Goal: Ask a question: Seek information or help from site administrators or community

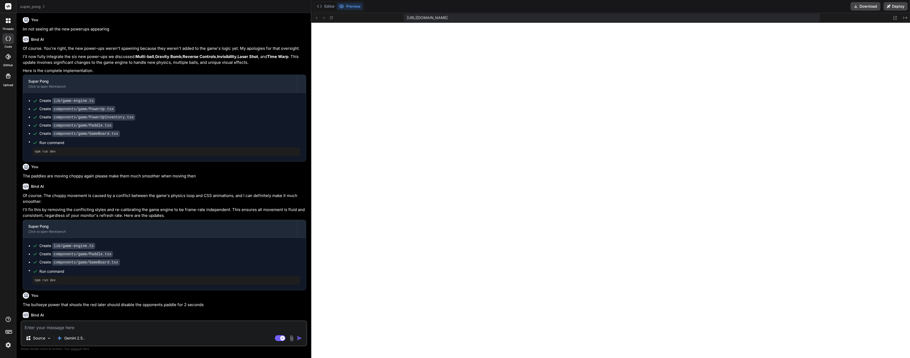
scroll to position [1399, 0]
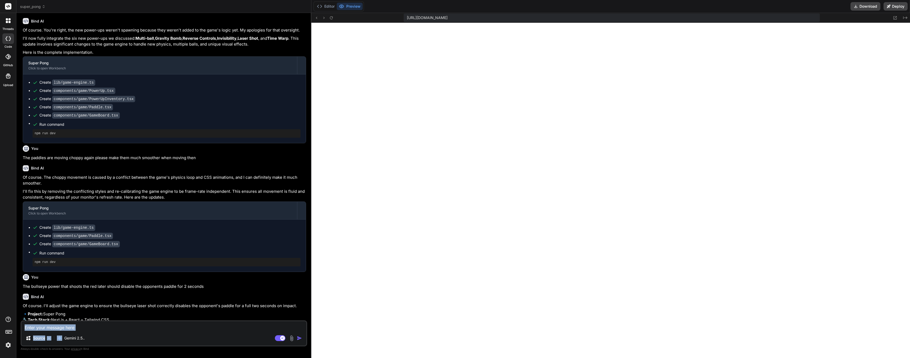
click at [80, 331] on div "Source Gemini 2.5.. Agent Mode. When this toggle is activated, AI automatically…" at bounding box center [164, 333] width 287 height 26
click at [80, 330] on textarea at bounding box center [163, 326] width 285 height 10
click at [81, 328] on textarea at bounding box center [163, 326] width 285 height 10
type textarea "I"
type textarea "x"
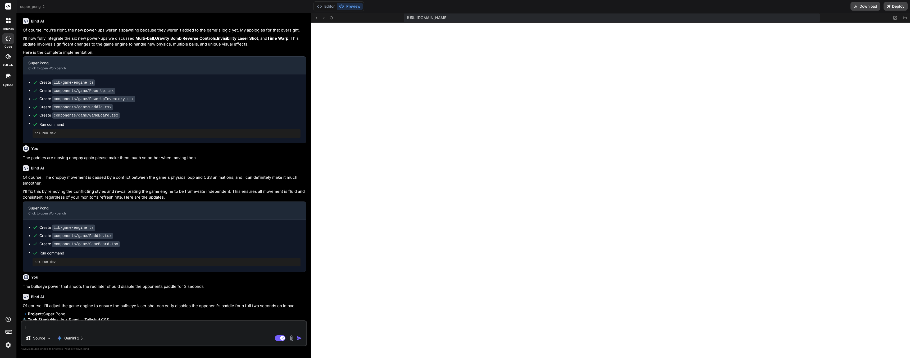
type textarea "I"
type textarea "x"
type textarea "I s"
type textarea "x"
type textarea "I se"
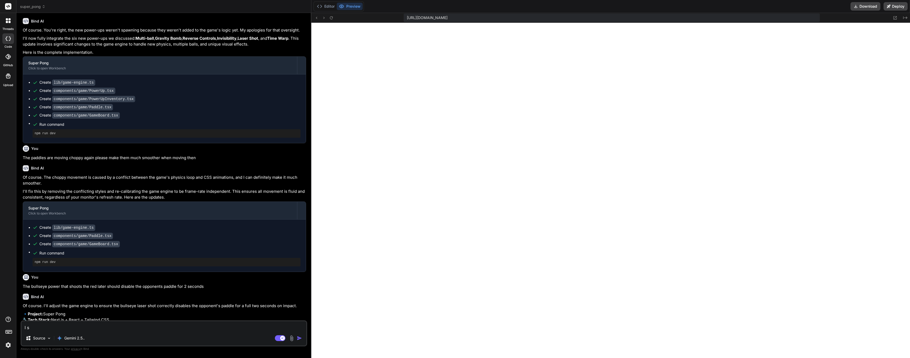
type textarea "x"
type textarea "I see"
type textarea "x"
type textarea "I see"
type textarea "x"
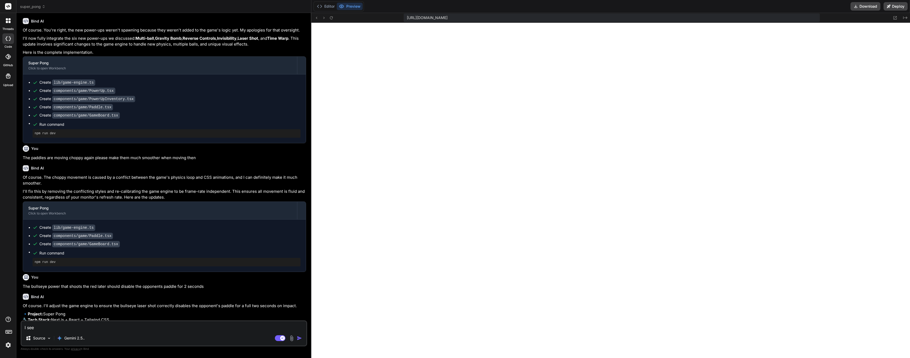
type textarea "I see t"
type textarea "x"
type textarea "I see th"
type textarea "x"
type textarea "I see the"
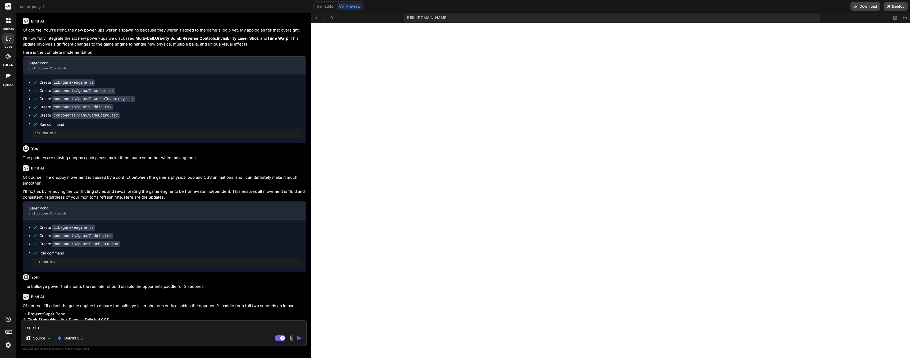
type textarea "x"
type textarea "I see the"
type textarea "x"
type textarea "I see the p"
type textarea "x"
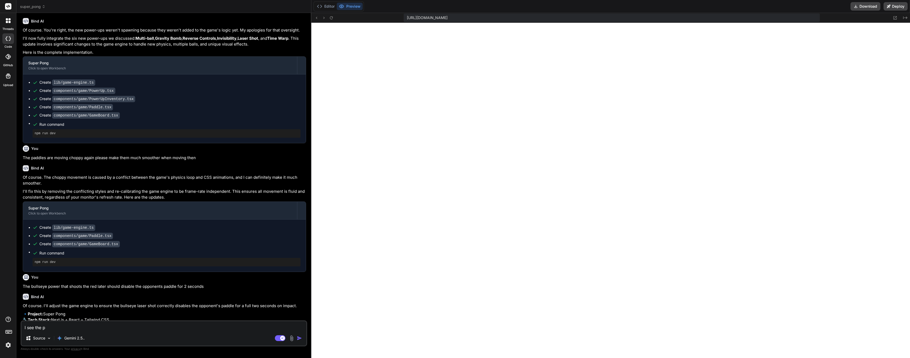
type textarea "I see the pa"
type textarea "x"
type textarea "I see the pad"
type textarea "x"
type textarea "I see the padd"
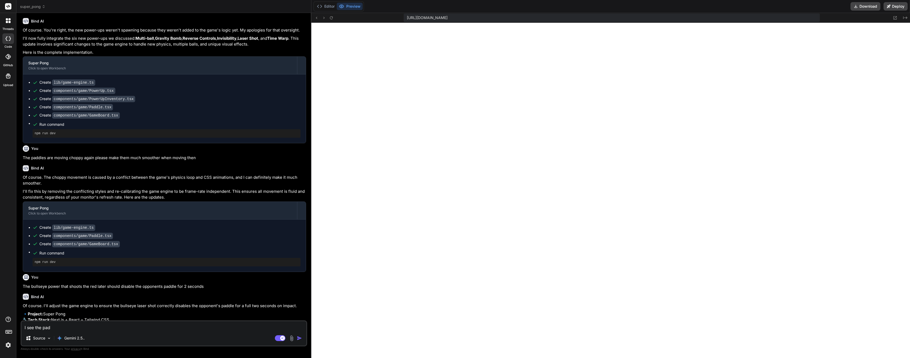
type textarea "x"
type textarea "I see the paddl"
type textarea "x"
type textarea "I see the paddle"
type textarea "x"
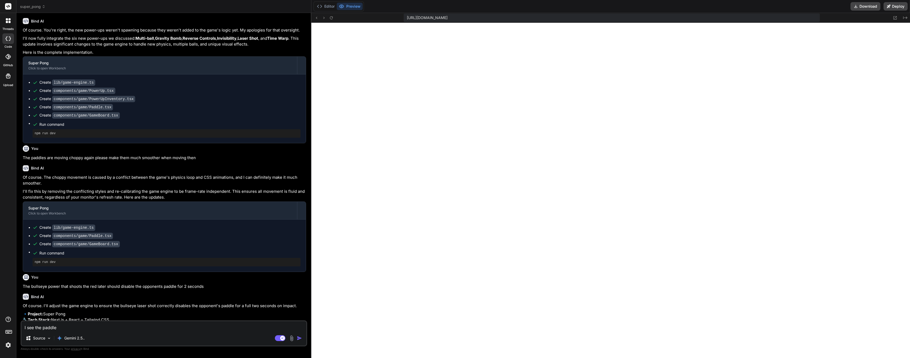
type textarea "I see the paddle"
type textarea "x"
type textarea "I see the paddle i"
type textarea "x"
type textarea "I see the paddle is"
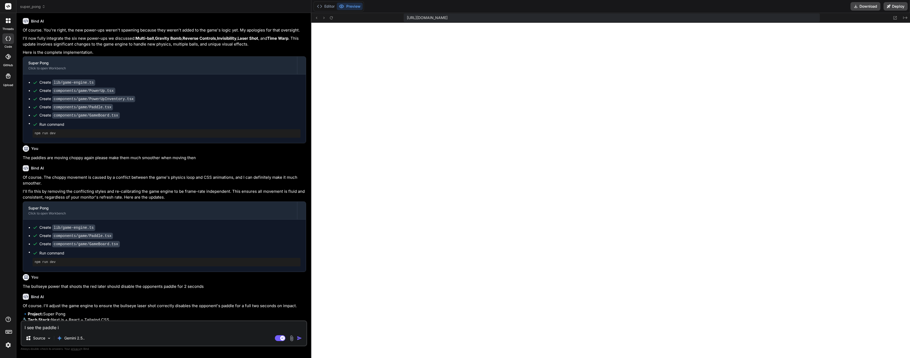
type textarea "x"
type textarea "I see the paddle is"
type textarea "x"
type textarea "I see the paddle is h"
type textarea "x"
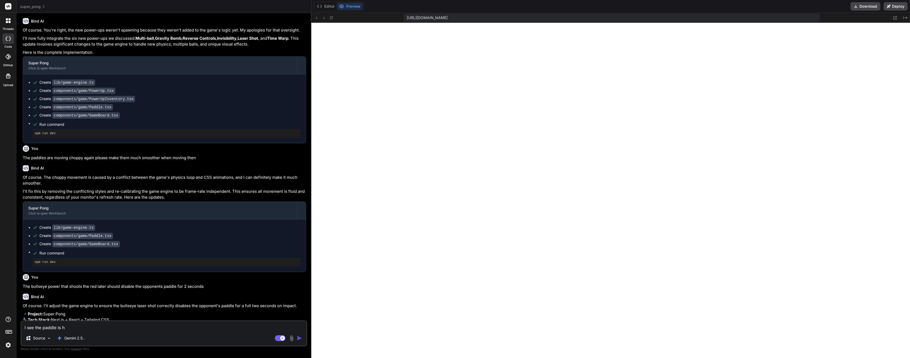
type textarea "I see the paddle is hi"
type textarea "x"
type textarea "I see the paddle is hit"
type textarea "x"
type textarea "I see the paddle is hit"
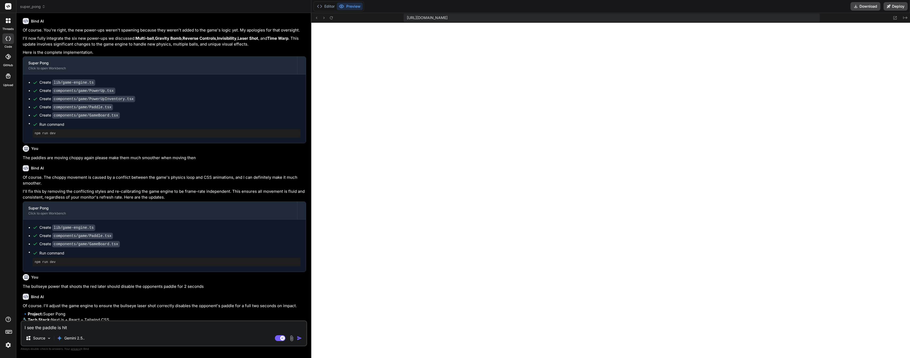
type textarea "x"
type textarea "I see the paddle is hit b"
type textarea "x"
type textarea "I see the paddle is hit bu"
type textarea "x"
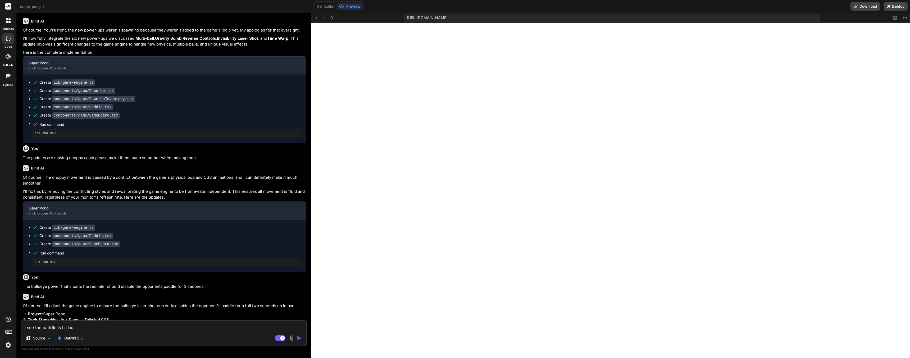
type textarea "I see the paddle is hit but"
type textarea "x"
type textarea "I see the paddle is hit but"
type textarea "x"
type textarea "I see the paddle is hit but h"
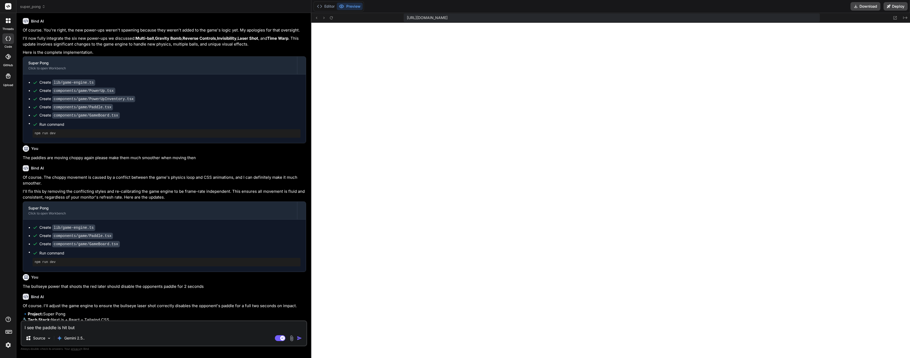
type textarea "x"
type textarea "I see the paddle is hit but"
type textarea "x"
type textarea "I see the paddle is hit but n"
type textarea "x"
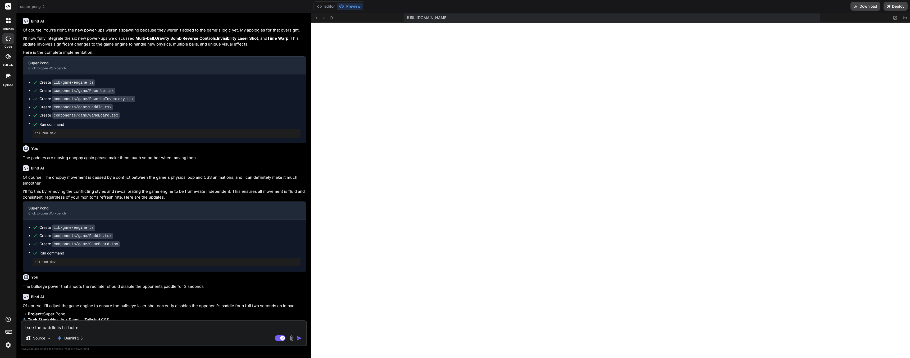
type textarea "I see the paddle is hit but ne"
type textarea "x"
type textarea "I see the paddle is hit but nev"
type textarea "x"
type textarea "I see the paddle is hit but neve"
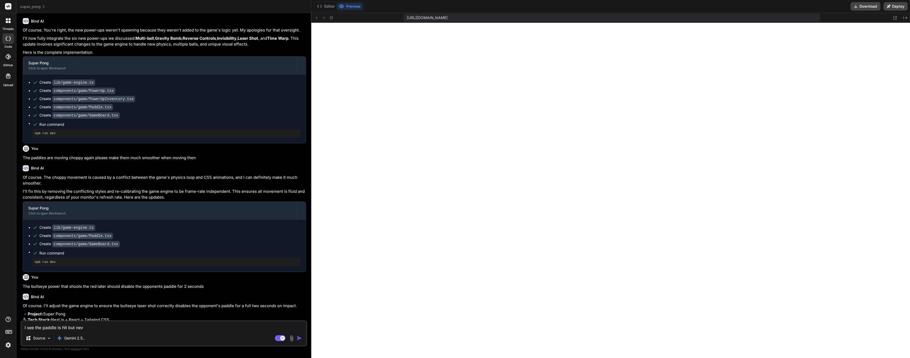
type textarea "x"
type textarea "I see the paddle is hit but never"
type textarea "x"
type textarea "I see the paddle is hit but never"
type textarea "x"
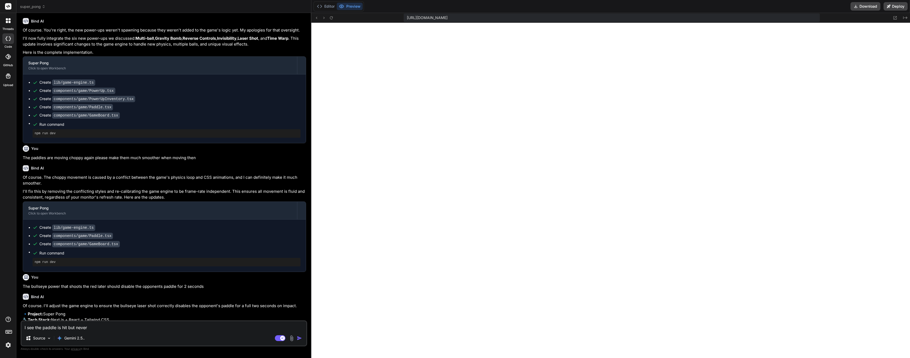
click at [97, 329] on textarea "I see the paddle is hit but never" at bounding box center [163, 326] width 285 height 10
type textarea "I see the paddle is hit but never"
type textarea "x"
type textarea "I see the paddle is hit but neve"
type textarea "x"
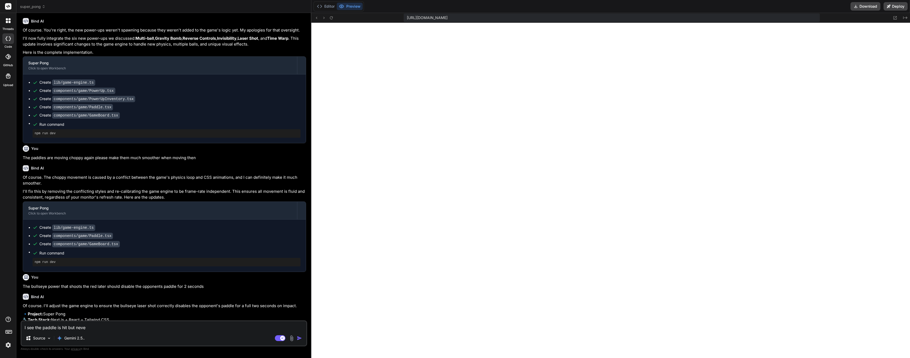
type textarea "I see the paddle is hit but nev"
type textarea "x"
type textarea "I see the paddle is hit but ne"
type textarea "x"
type textarea "I see the paddle is hit but n"
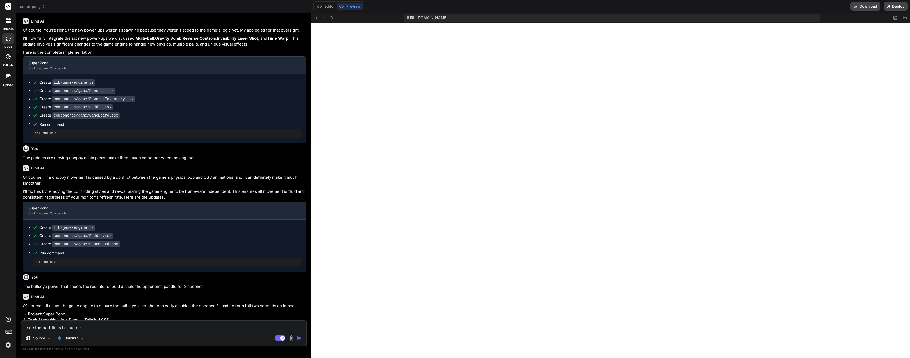
type textarea "x"
type textarea "I see the paddle is hit but"
type textarea "x"
type textarea "I see the paddle is hit but d"
type textarea "x"
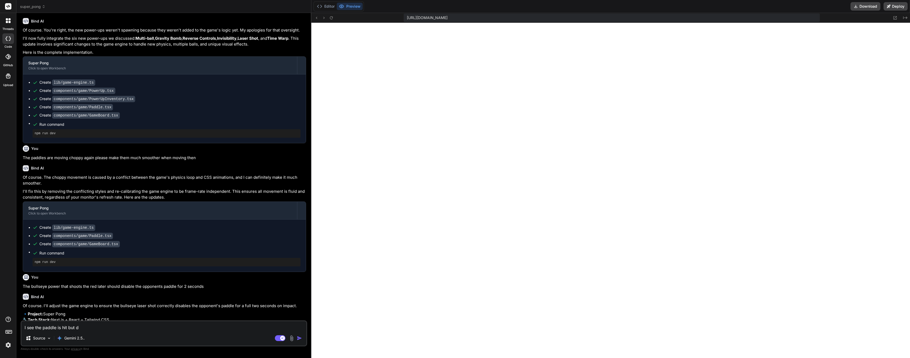
type textarea "I see the paddle is hit but do"
type textarea "x"
type textarea "I see the paddle is hit but doe"
type textarea "x"
type textarea "I see the paddle is hit but does"
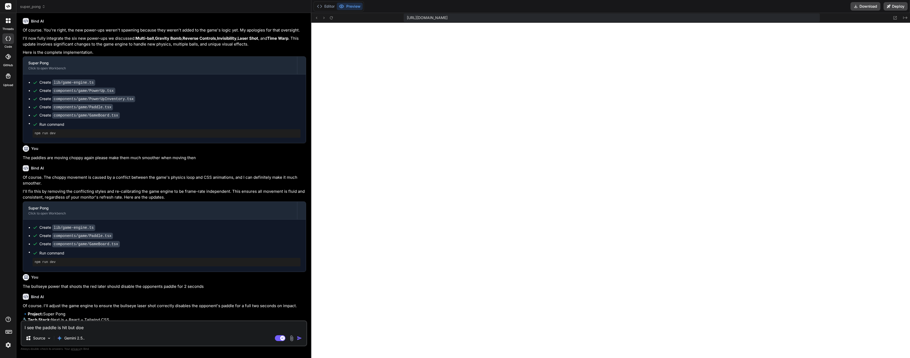
type textarea "x"
type textarea "I see the paddle is hit but doesn"
type textarea "x"
type textarea "I see the paddle is hit but doesnt"
type textarea "x"
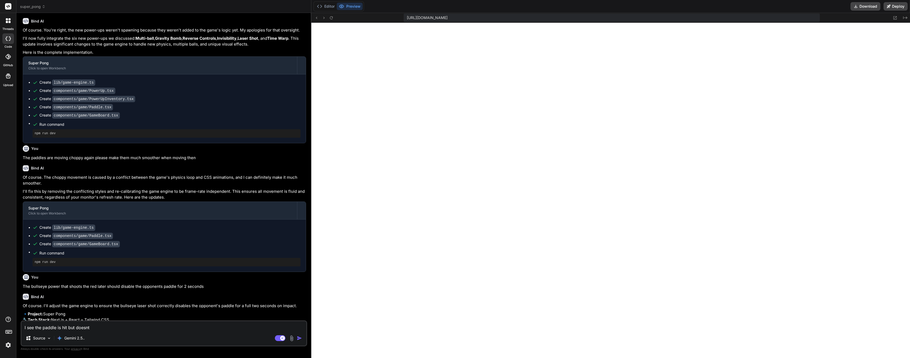
type textarea "I see the paddle is hit but doesnt"
type textarea "x"
type textarea "I see the paddle is hit but doesnt g"
type textarea "x"
type textarea "I see the paddle is hit but doesnt ge"
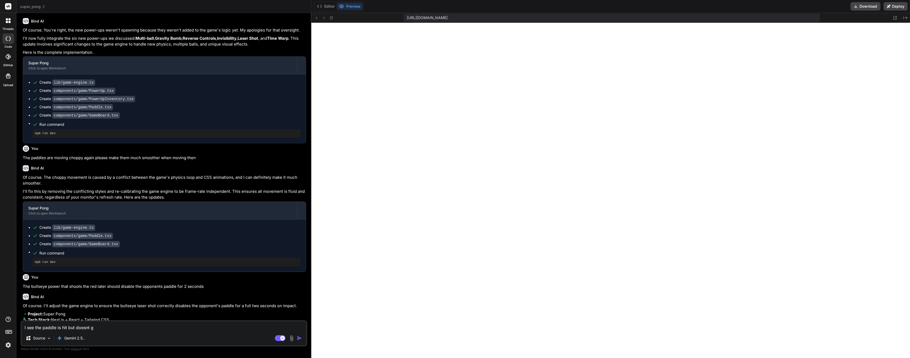
type textarea "x"
type textarea "I see the paddle is hit but doesnt get"
type textarea "x"
type textarea "I see the paddle is hit but doesnt get"
type textarea "x"
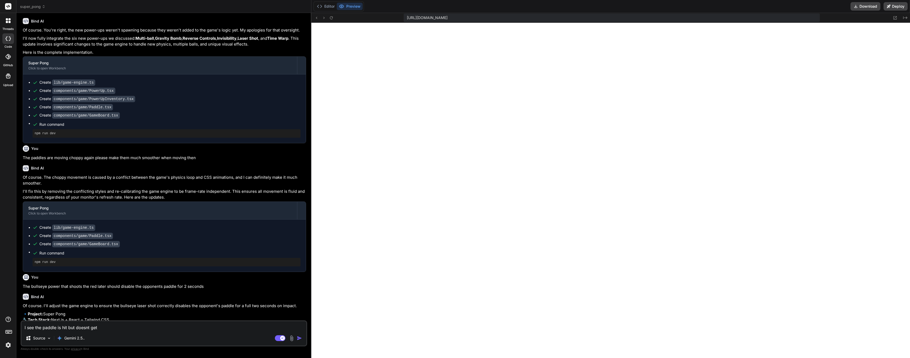
type textarea "I see the paddle is hit but doesnt get d"
type textarea "x"
type textarea "I see the paddle is hit but doesnt get di"
type textarea "x"
type textarea "I see the paddle is hit but doesnt get dis"
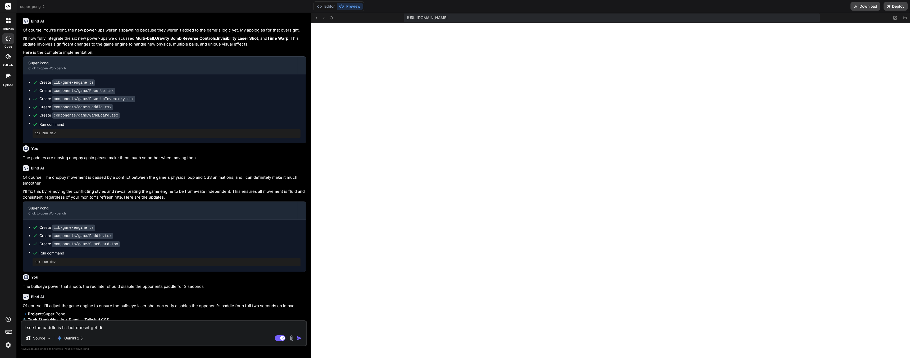
type textarea "x"
type textarea "I see the paddle is hit but doesnt get disa"
type textarea "x"
type textarea "I see the paddle is hit but doesnt get disab"
type textarea "x"
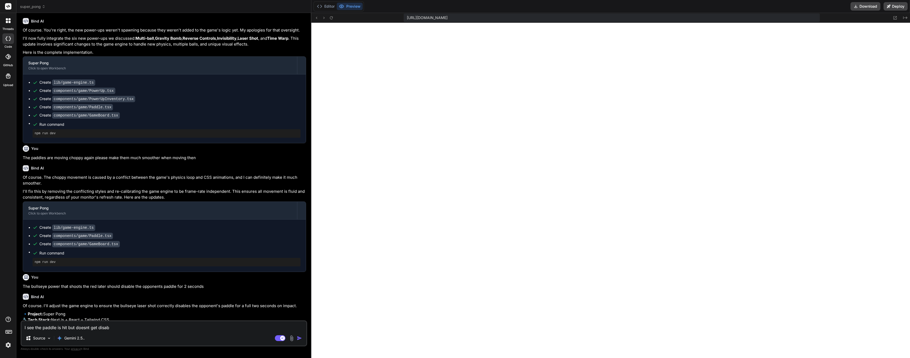
type textarea "I see the paddle is hit but doesnt get disabl"
type textarea "x"
type textarea "I see the paddle is hit but doesnt get disable"
type textarea "x"
type textarea "I see the paddle is hit but doesnt get disabled"
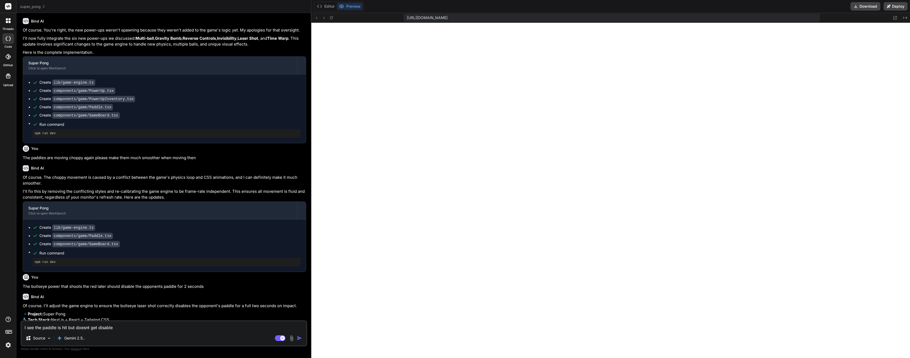
type textarea "x"
type textarea "I see the paddle is hit but doesnt get disabled"
type textarea "x"
type textarea "I see the paddle is hit but doesnt get disabled a"
type textarea "x"
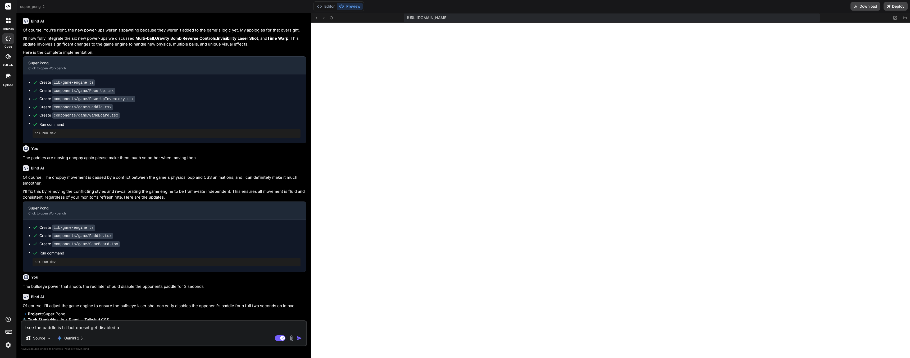
type textarea "I see the paddle is hit but doesnt get disabled as"
type textarea "x"
type textarea "I see the paddle is hit but doesnt get disabled as"
type textarea "x"
type textarea "I see the paddle is hit but doesnt get disabled as e"
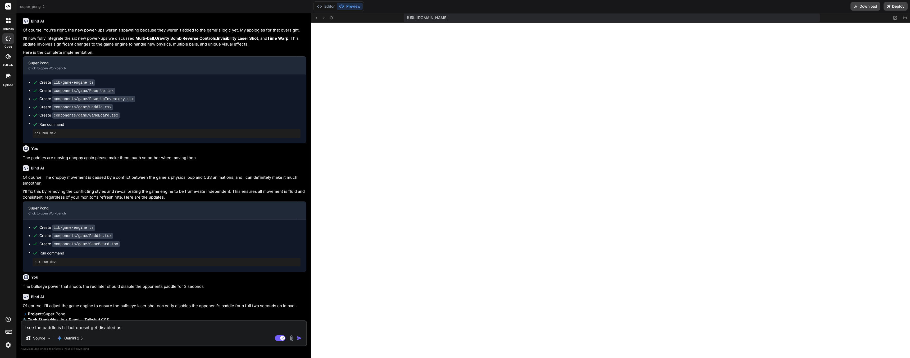
type textarea "x"
type textarea "I see the paddle is hit but doesnt get disabled as ex"
type textarea "x"
type textarea "I see the paddle is hit but doesnt get disabled as exp"
type textarea "x"
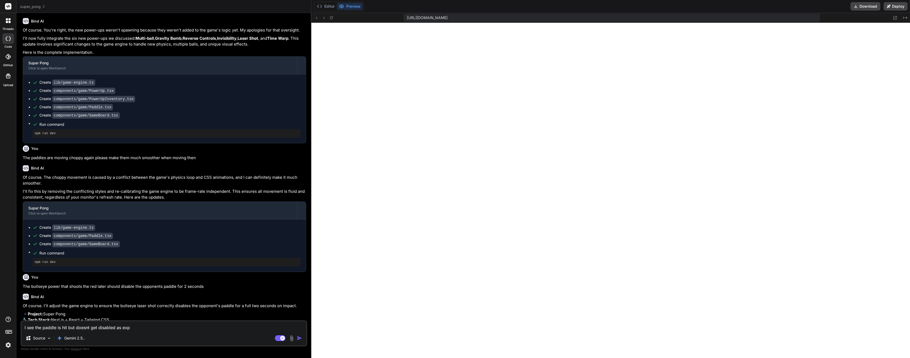
type textarea "I see the paddle is hit but doesnt get disabled as expe"
type textarea "x"
type textarea "I see the paddle is hit but doesnt get disabled as expec"
type textarea "x"
type textarea "I see the paddle is hit but doesnt get disabled as expect"
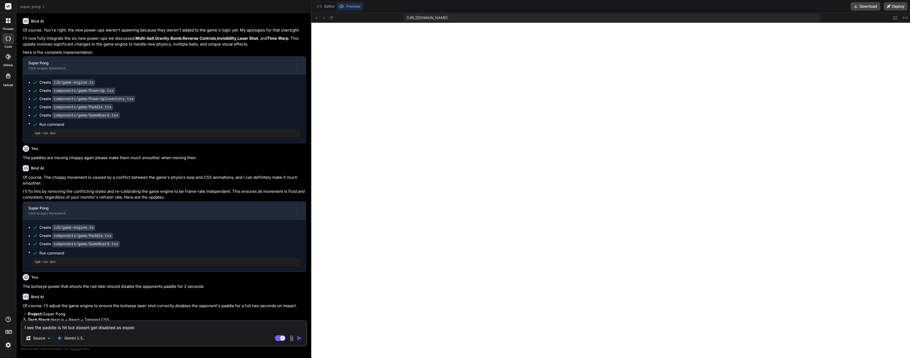
type textarea "x"
type textarea "I see the paddle is hit but doesnt get disabled as expecte"
type textarea "x"
type textarea "I see the paddle is hit but doesnt get disabled as expected"
type textarea "x"
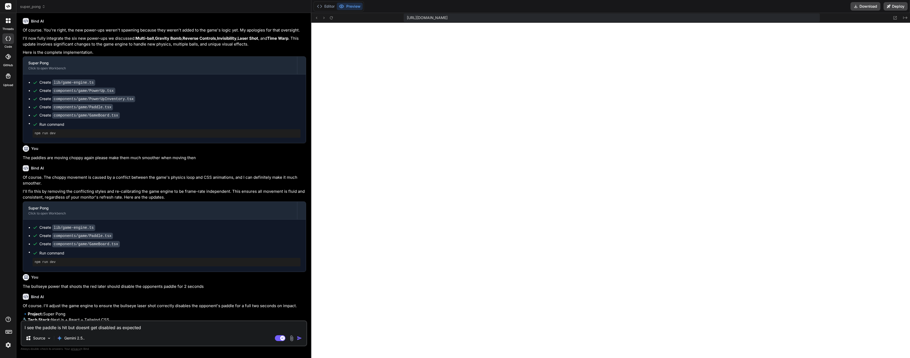
type textarea "I see the paddle is hit but doesnt get disabled as expected"
type textarea "x"
type textarea "I see the paddle is hit but doesnt get disabled as expected"
type textarea "x"
type textarea "I see the paddle is hit but doesnt get disabled as expected."
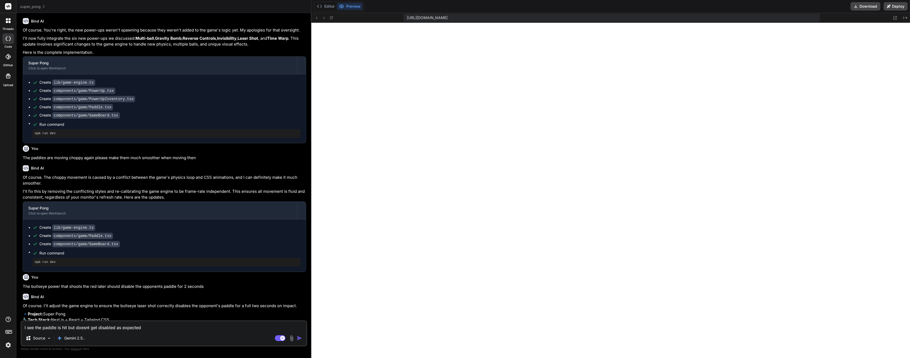
type textarea "x"
type textarea "I see the paddle is hit but doesnt get disabled as expected."
type textarea "x"
type textarea "I see the paddle is hit but doesnt get disabled as expected."
type textarea "x"
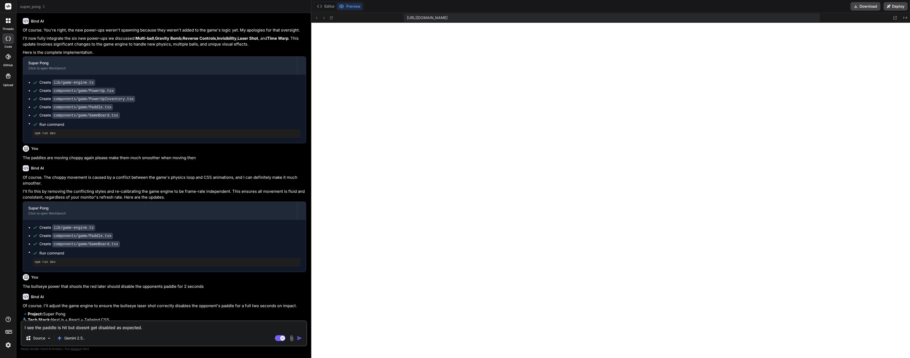
type textarea "I see the paddle is hit but doesnt get disabled as expected"
type textarea "x"
type textarea "I see the paddle is hit but doesnt get disabled as expected"
type textarea "x"
type textarea "I see the paddle is hit but doesnt get disabled as expected w"
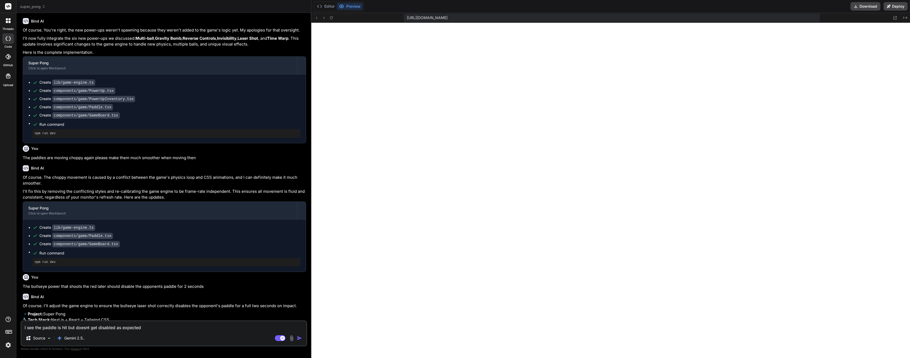
type textarea "x"
type textarea "I see the paddle is hit but doesnt get disabled as expected wh"
type textarea "x"
type textarea "I see the paddle is hit but doesnt get disabled as expected whe"
type textarea "x"
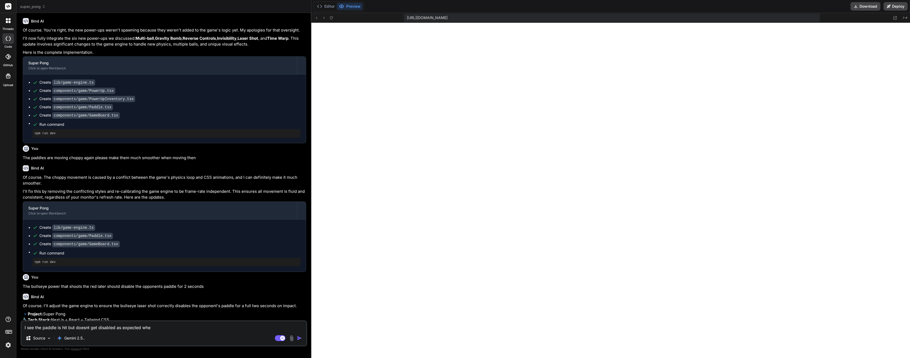
type textarea "I see the paddle is hit but doesnt get disabled as expected when"
type textarea "x"
type textarea "I see the paddle is hit but doesnt get disabled as expected when"
type textarea "x"
type textarea "I see the paddle is hit but doesnt get disabled as expected when u"
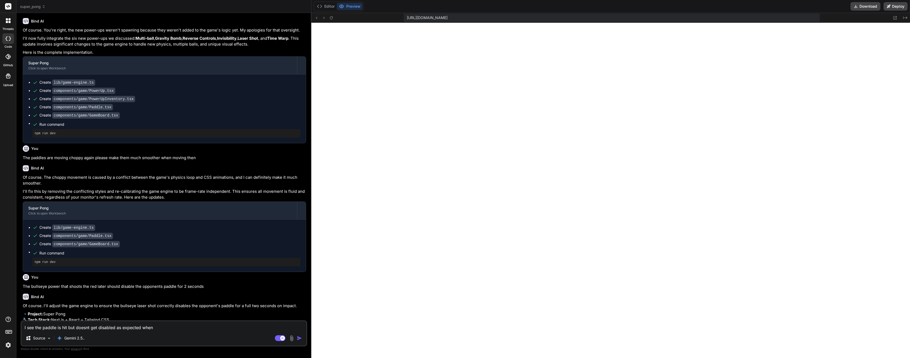
type textarea "x"
type textarea "I see the paddle is hit but doesnt get disabled as expected when us"
type textarea "x"
type textarea "I see the paddle is hit but doesnt get disabled as expected when usi"
type textarea "x"
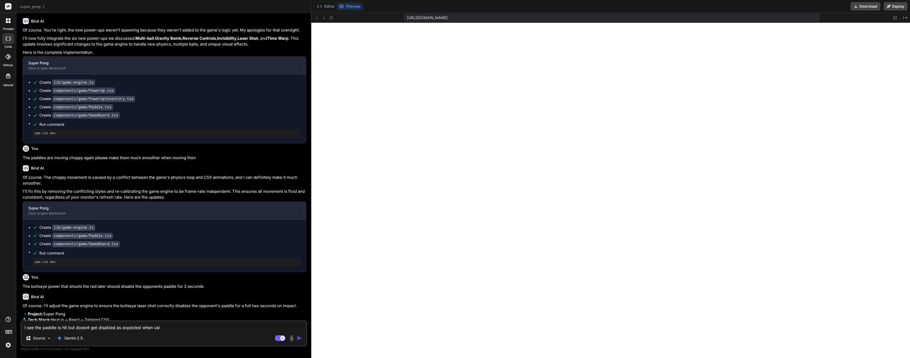
type textarea "I see the paddle is hit but doesnt get disabled as expected when usin"
type textarea "x"
type textarea "I see the paddle is hit but doesnt get disabled as expected when using"
type textarea "x"
type textarea "I see the paddle is hit but doesnt get disabled as expected when using"
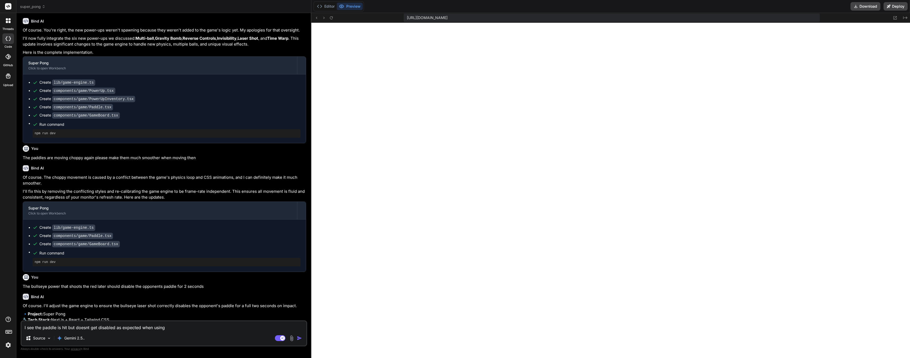
type textarea "x"
type textarea "I see the paddle is hit but doesnt get disabled as expected when using t"
type textarea "x"
type textarea "I see the paddle is hit but doesnt get disabled as expected when using th"
type textarea "x"
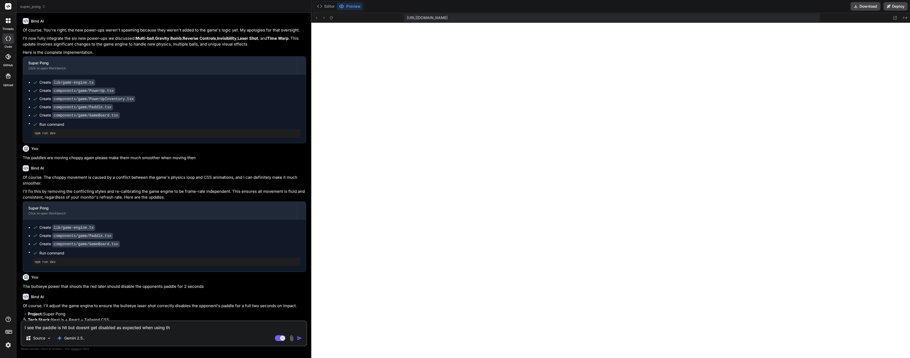
type textarea "I see the paddle is hit but doesnt get disabled as expected when using the"
type textarea "x"
type textarea "I see the paddle is hit but doesnt get disabled as expected when using the"
type textarea "x"
type textarea "I see the paddle is hit but doesnt get disabled as expected when using the t"
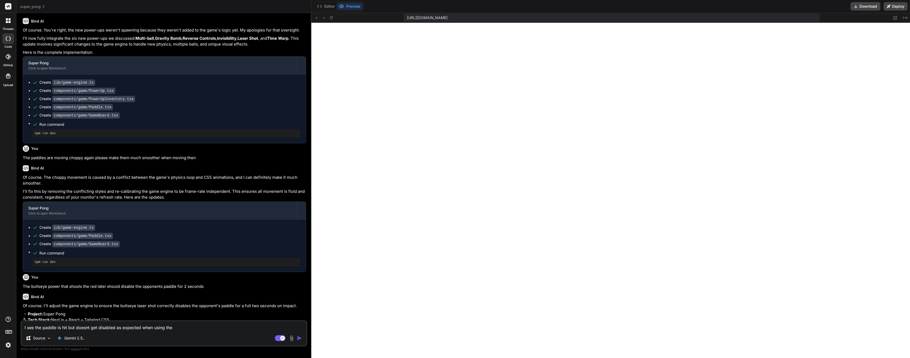
type textarea "x"
type textarea "I see the paddle is hit but doesnt get disabled as expected when using the ta"
type textarea "x"
type textarea "I see the paddle is hit but doesnt get disabled as expected when using the tar"
type textarea "x"
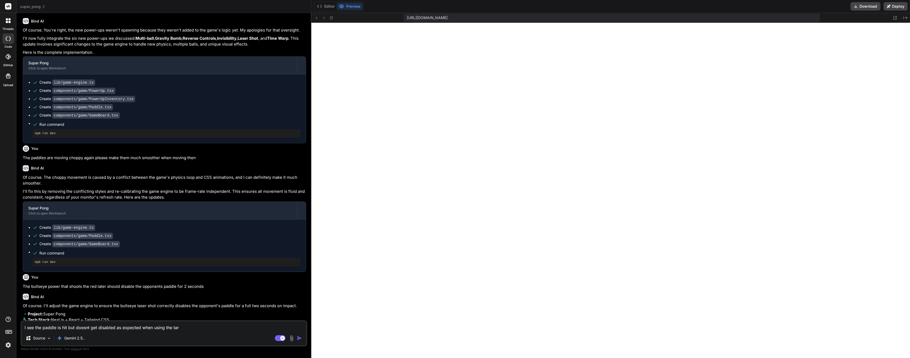
type textarea "I see the paddle is hit but doesnt get disabled as expected when using the targ"
type textarea "x"
type textarea "I see the paddle is hit but doesnt get disabled as expected when using the targe"
type textarea "x"
